Goal: Find specific page/section: Find specific page/section

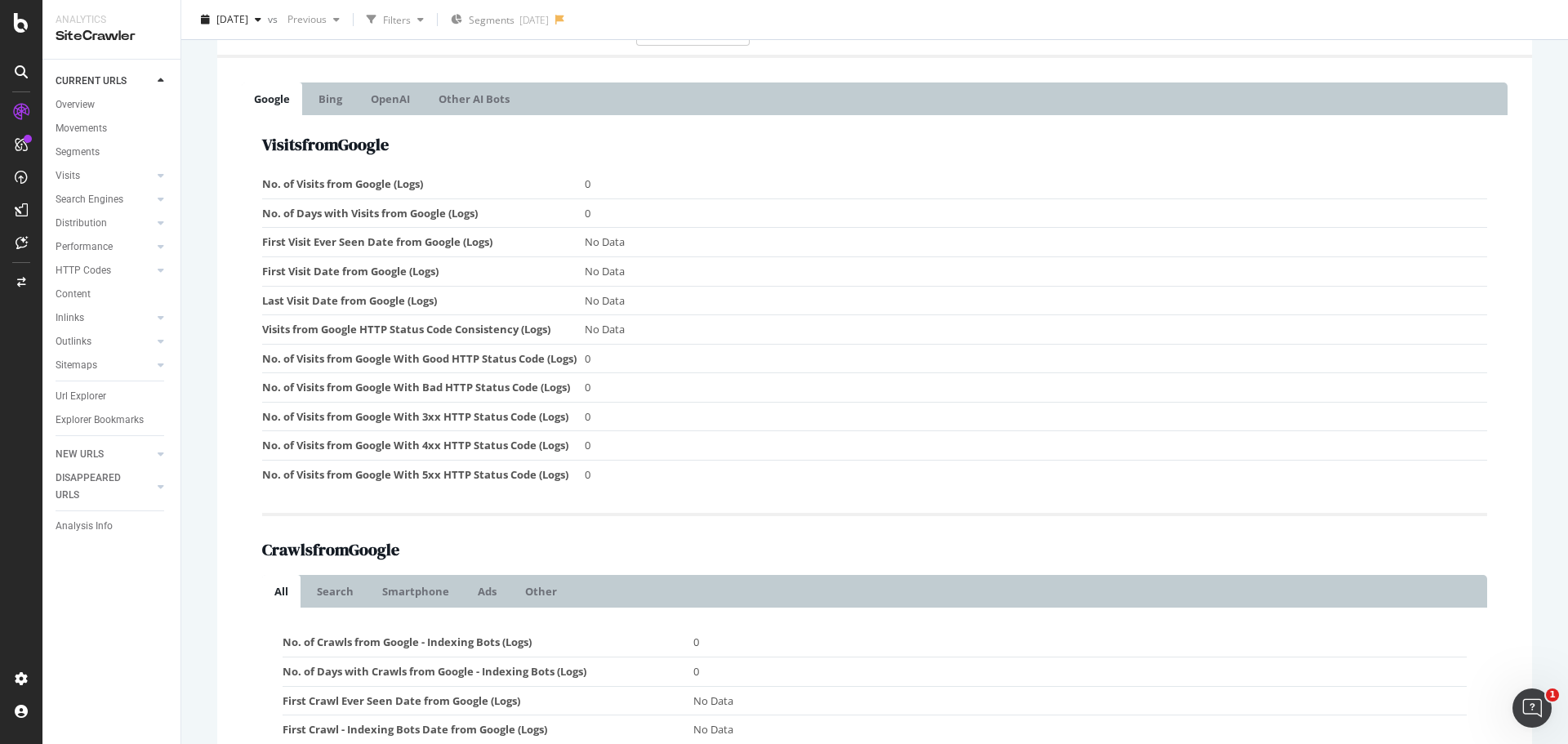
scroll to position [82, 0]
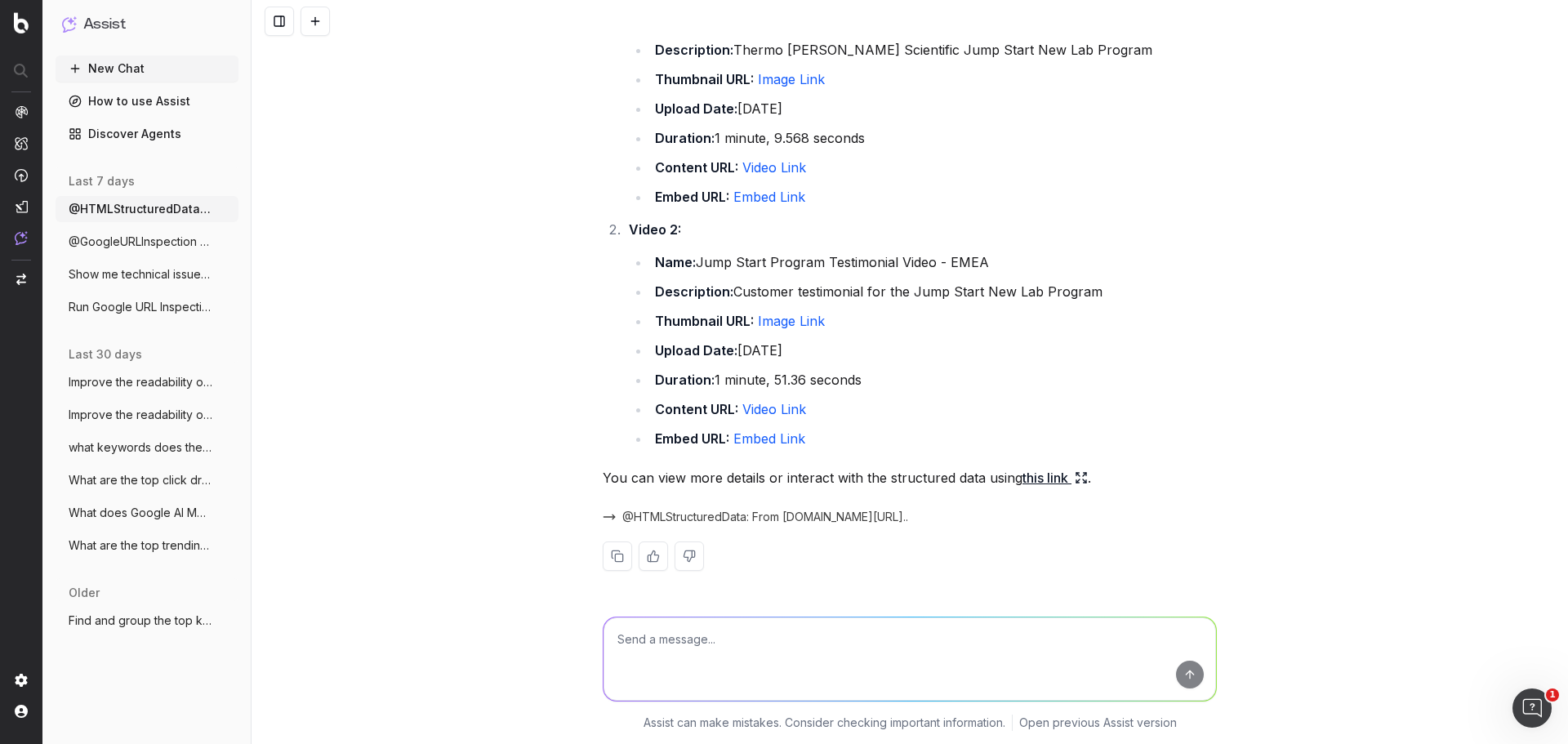
scroll to position [51, 0]
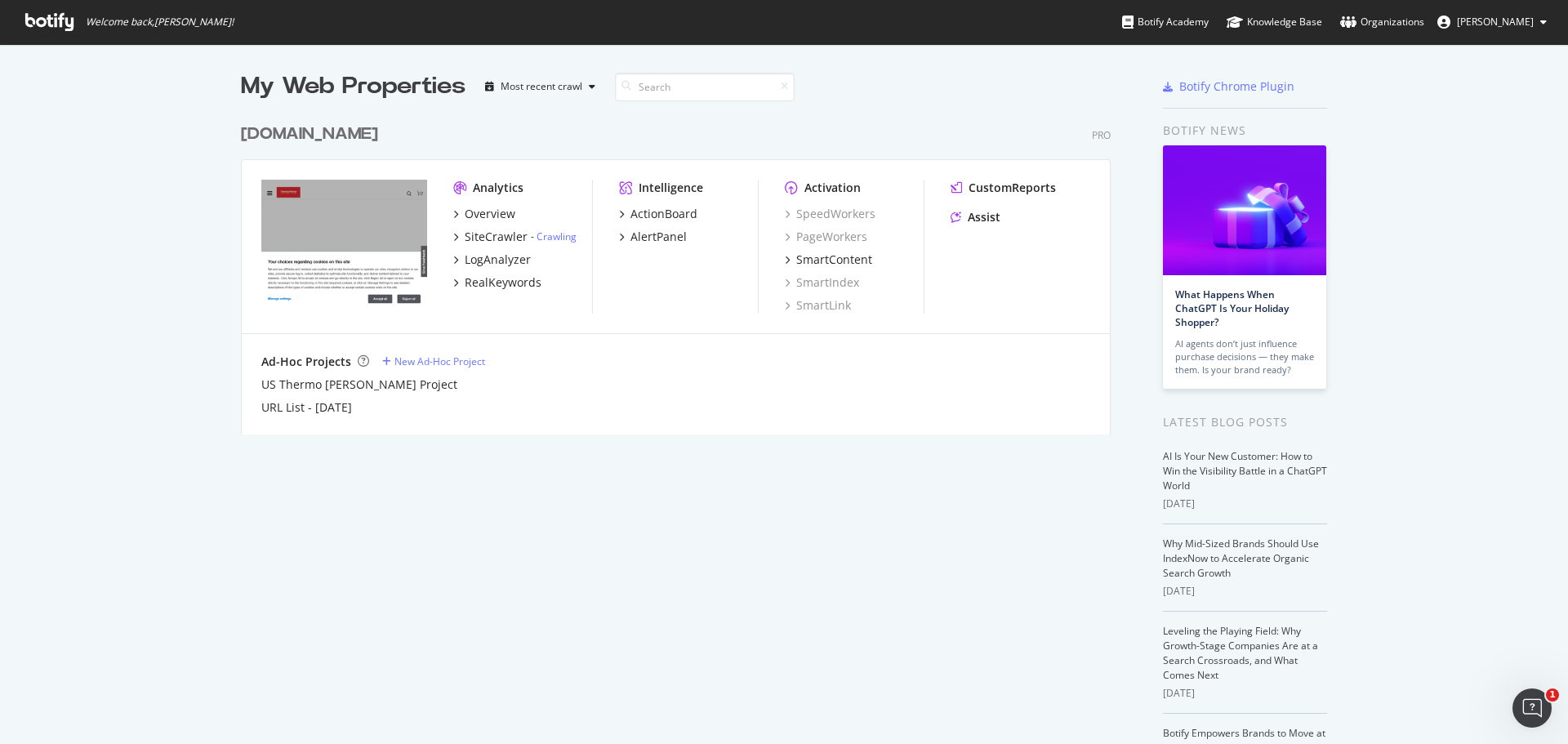
scroll to position [732, 1544]
